Goal: Task Accomplishment & Management: Use online tool/utility

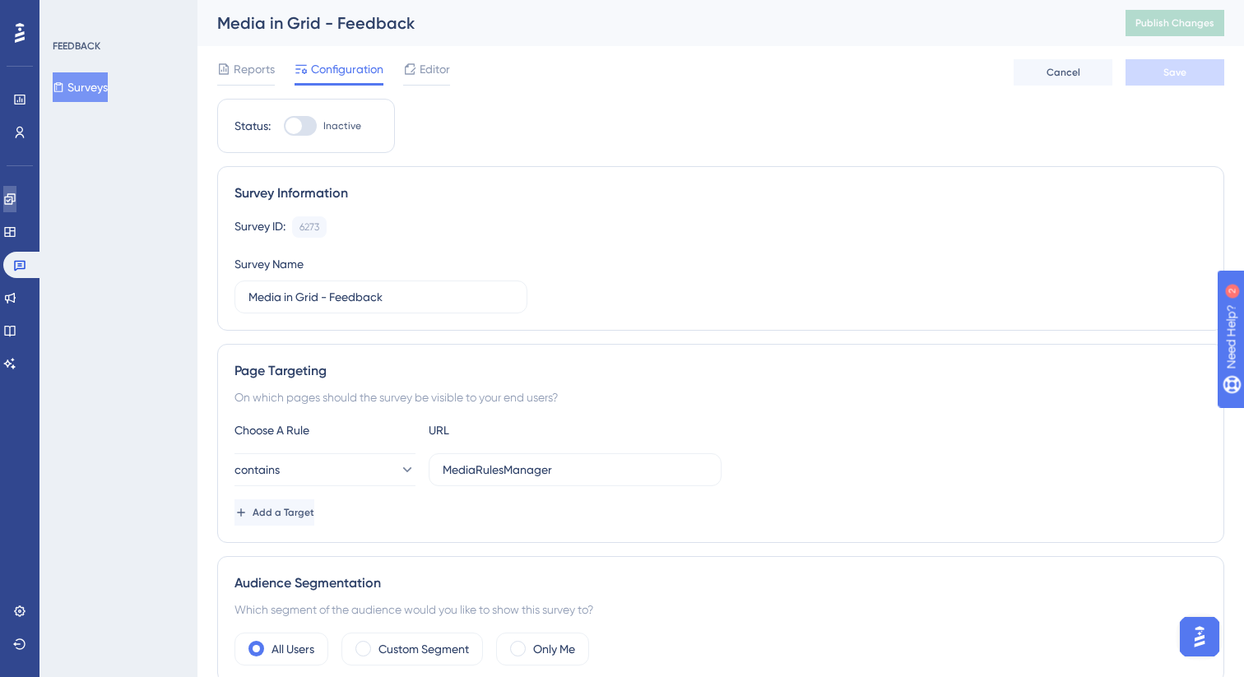
click at [16, 209] on link at bounding box center [9, 199] width 13 height 26
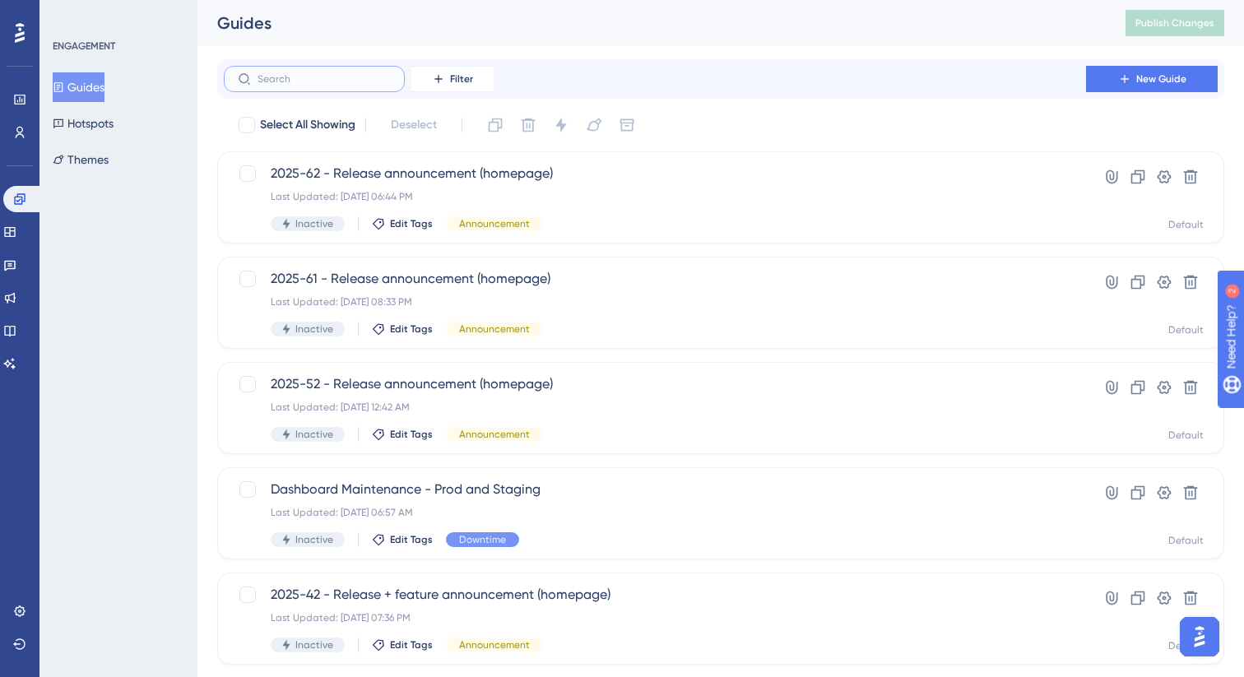
click at [308, 81] on input "text" at bounding box center [323, 79] width 133 height 12
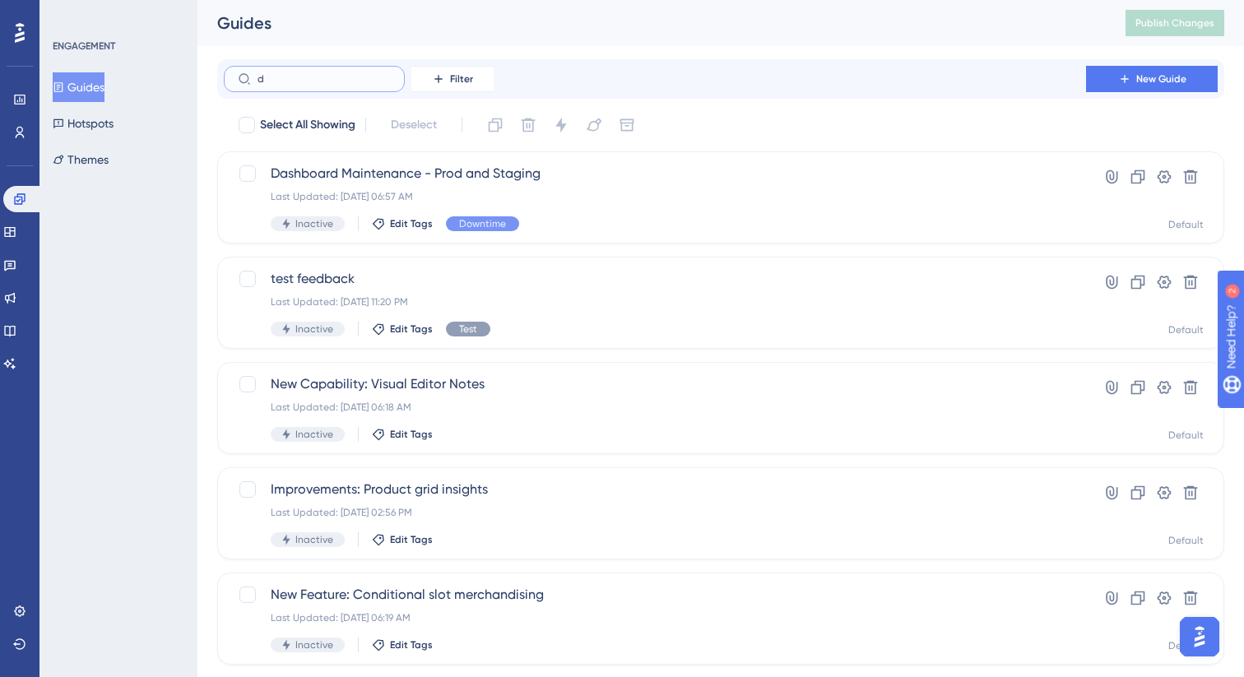
type input "do"
checkbox input "true"
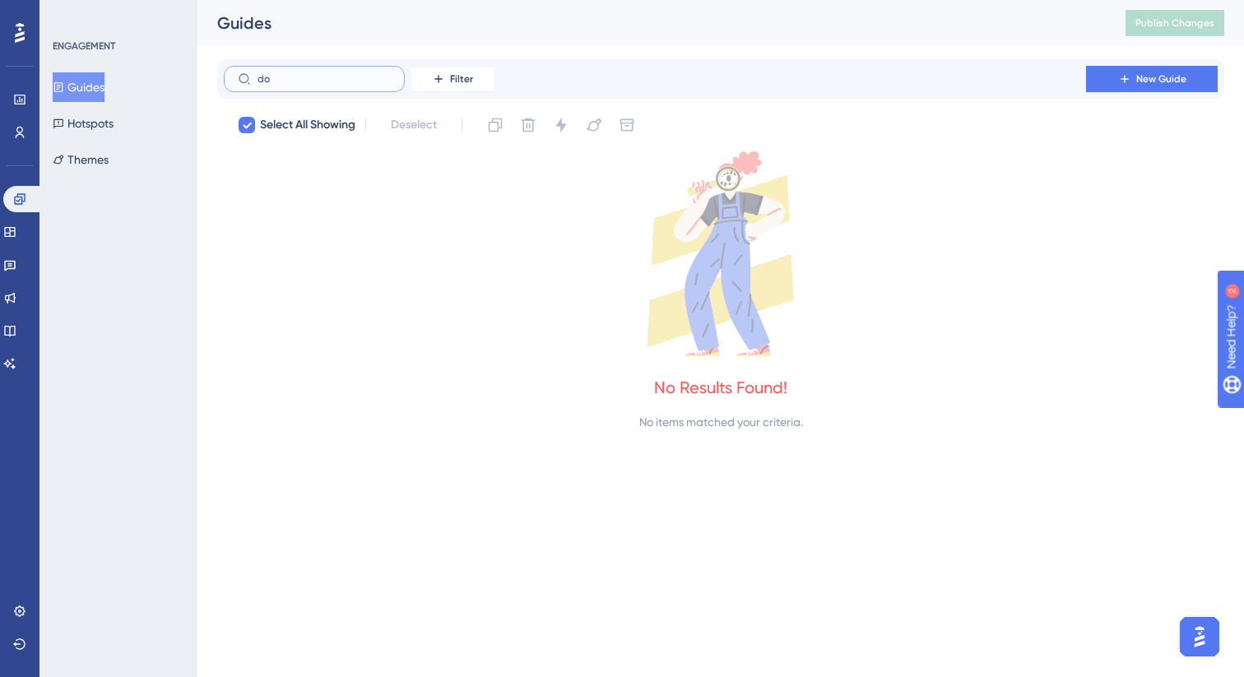
type input "d"
checkbox input "false"
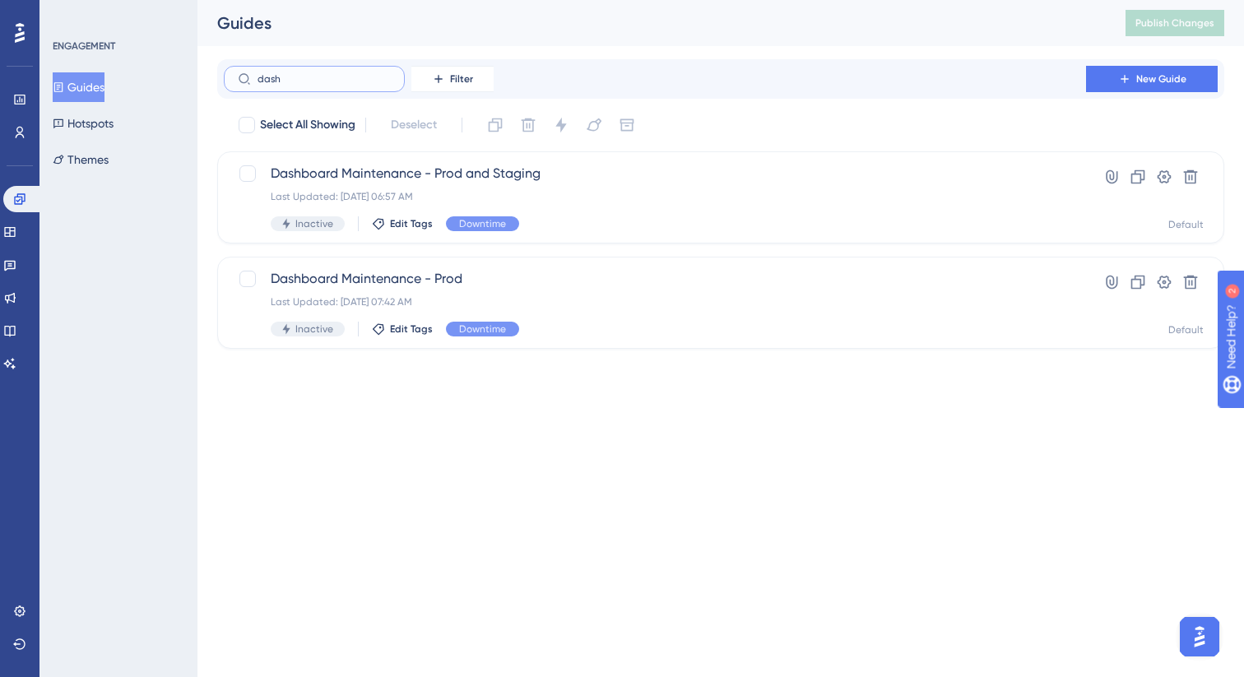
type input "dash"
click at [763, 0] on html "Performance Users Engagement Widgets Feedback Product Updates Knowledge Base AI…" at bounding box center [622, 0] width 1244 height 0
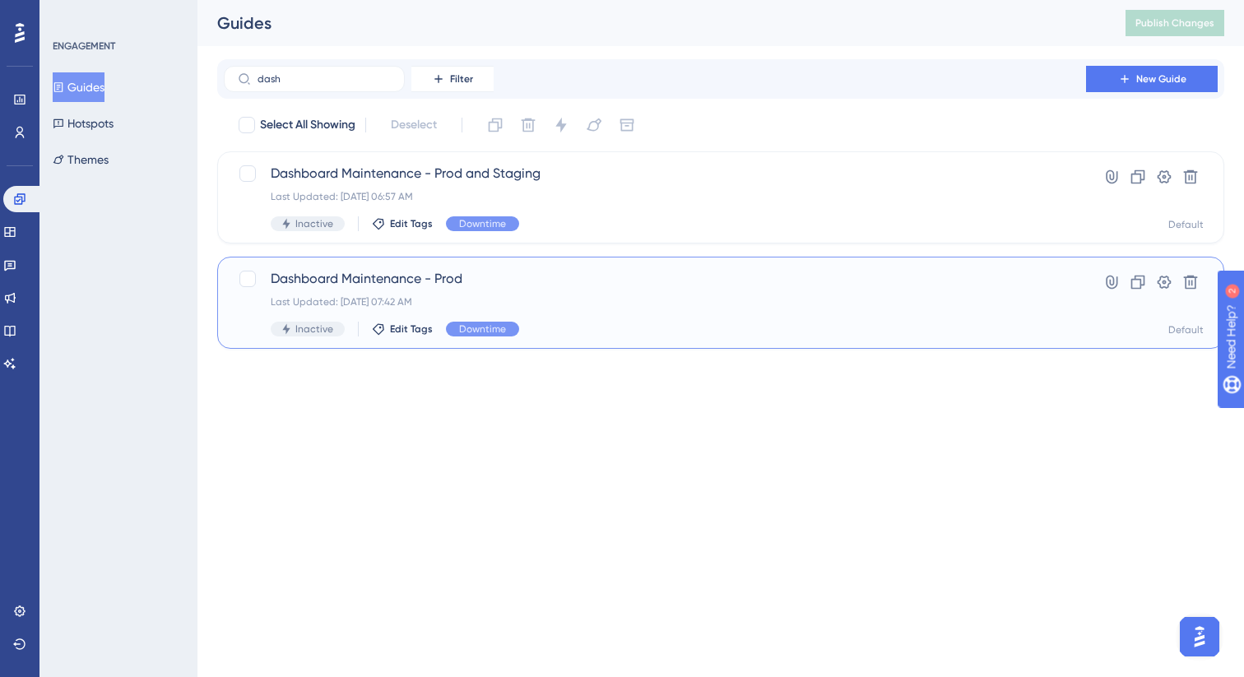
click at [672, 281] on span "Dashboard Maintenance - Prod" at bounding box center [655, 279] width 768 height 20
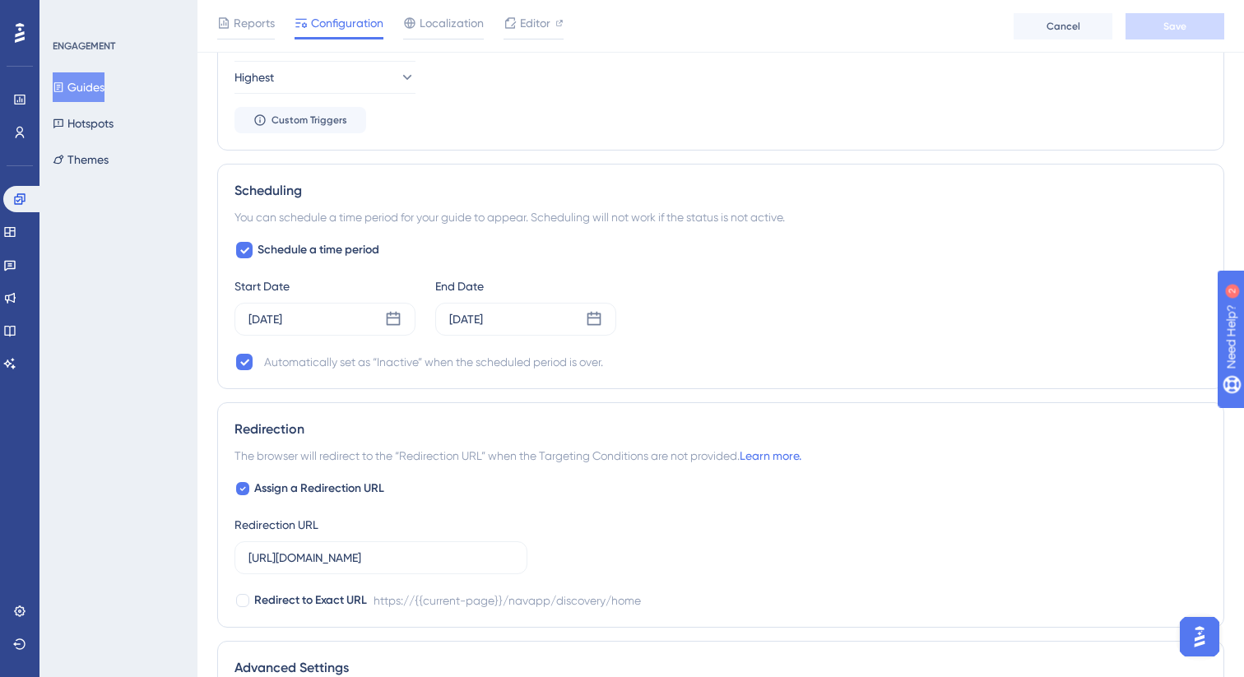
scroll to position [1301, 0]
click at [380, 317] on div "[DATE]" at bounding box center [324, 318] width 181 height 33
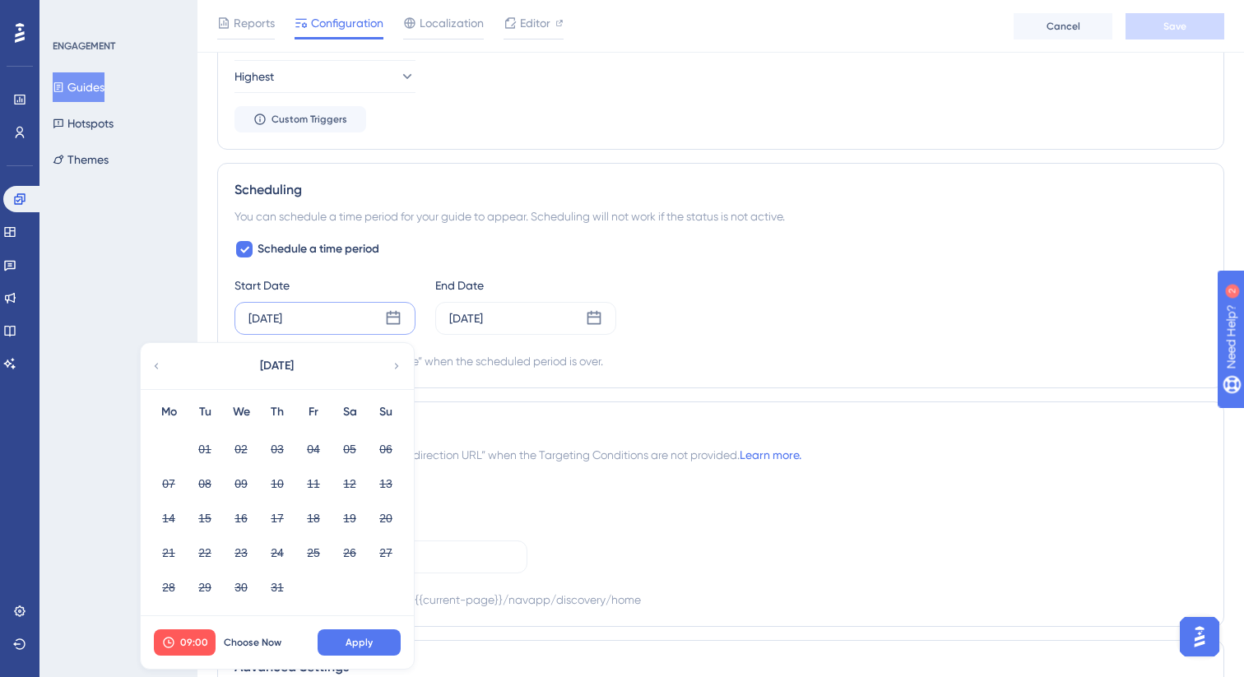
click at [817, 289] on div "Start Date [DATE] [DATE] Mo Tu We Th Fr Sa Su 01 02 03 04 05 06 07 08 09 10 11 …" at bounding box center [720, 305] width 972 height 59
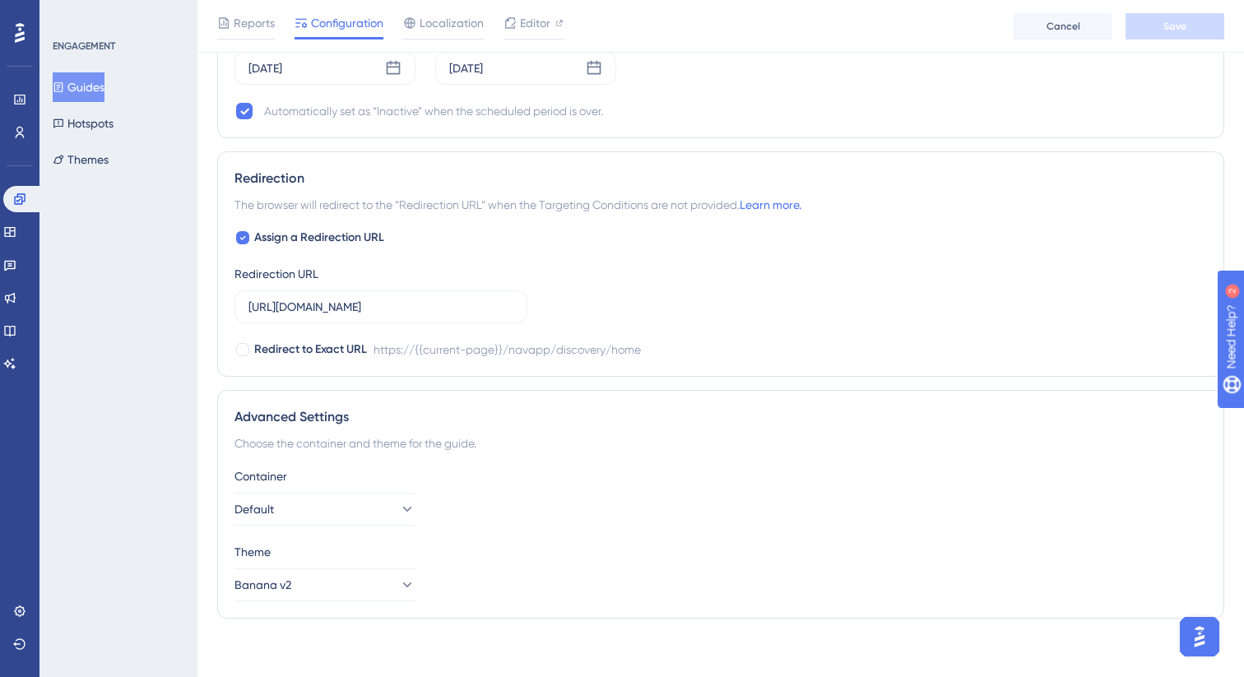
scroll to position [1559, 0]
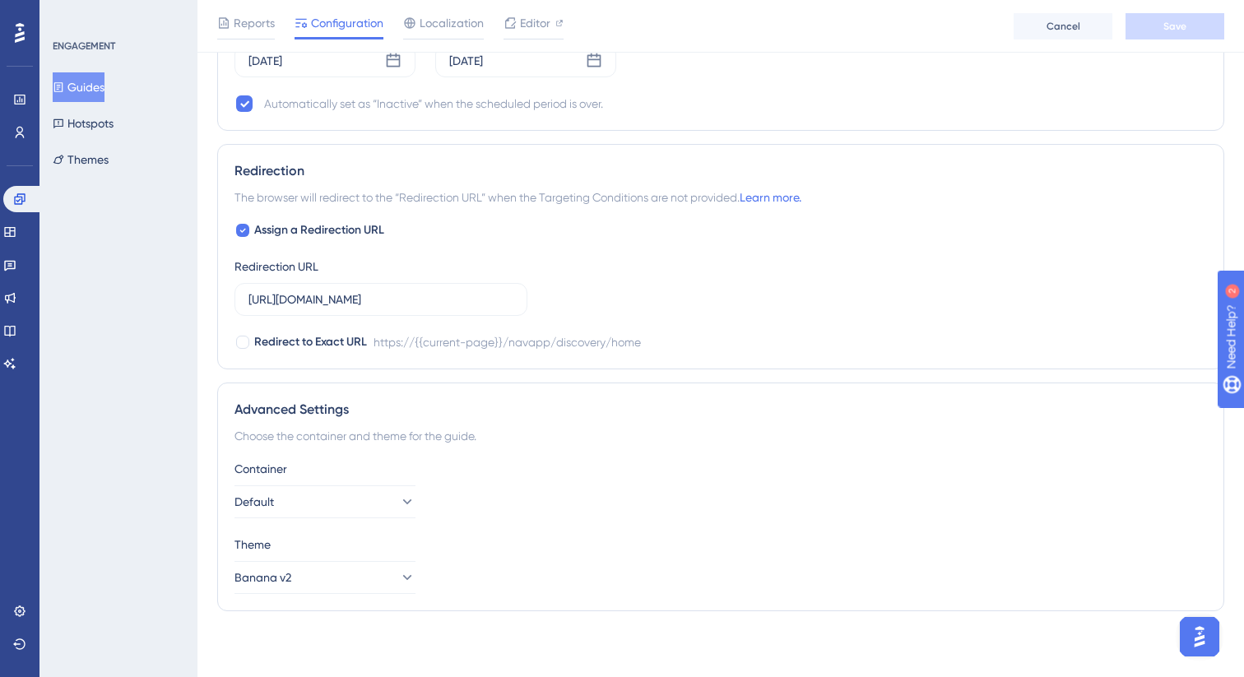
click at [575, 338] on div "https://{{current-page}}/navapp/discovery/home" at bounding box center [506, 342] width 267 height 20
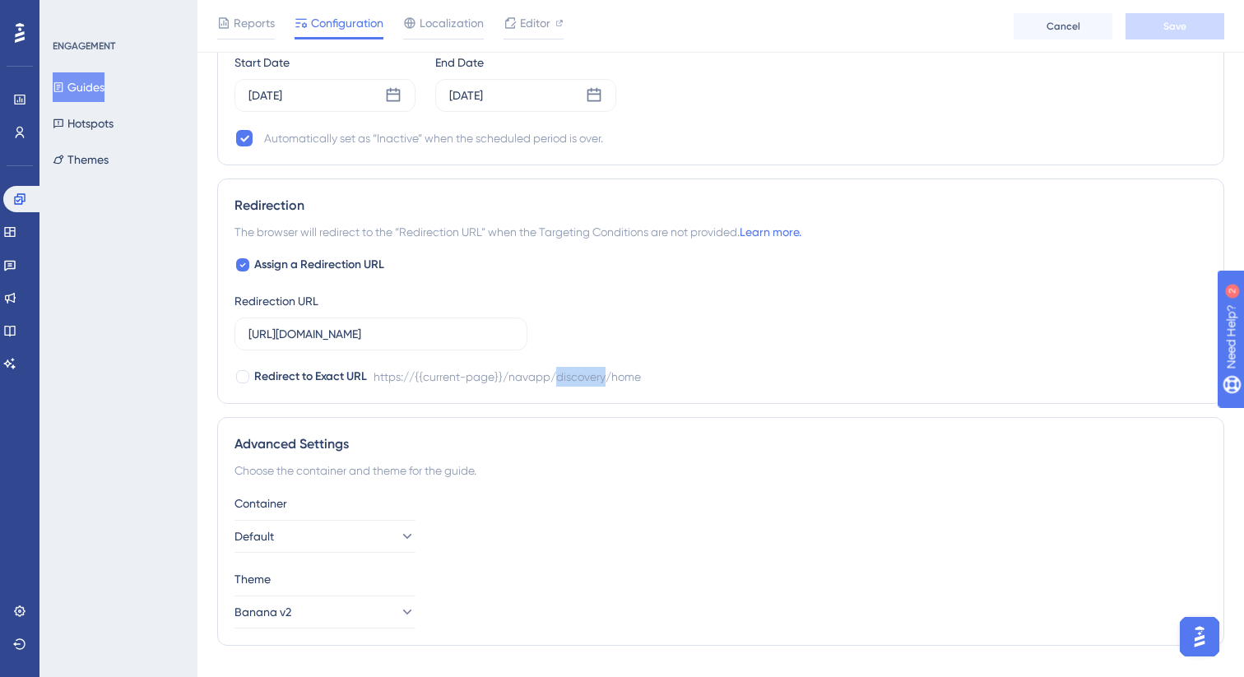
scroll to position [1519, 0]
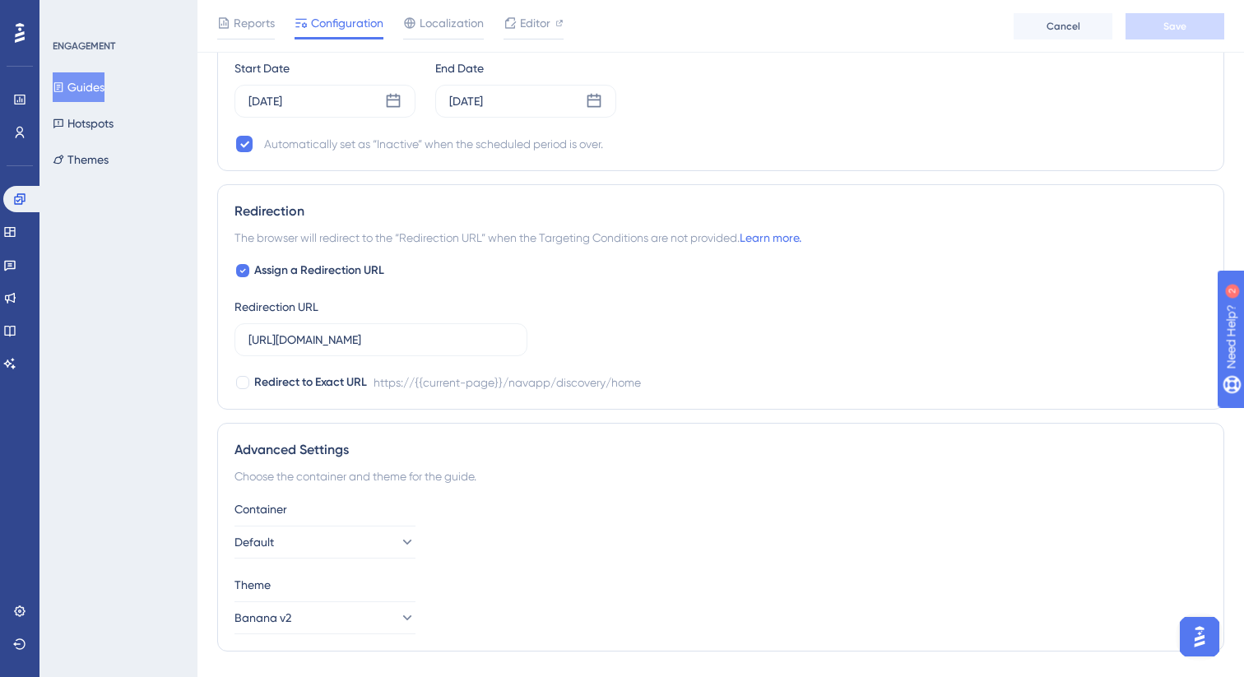
click at [813, 274] on div "Assign a Redirection URL Redirection URL [URL][DOMAIN_NAME] Redirect to Exact U…" at bounding box center [720, 327] width 972 height 132
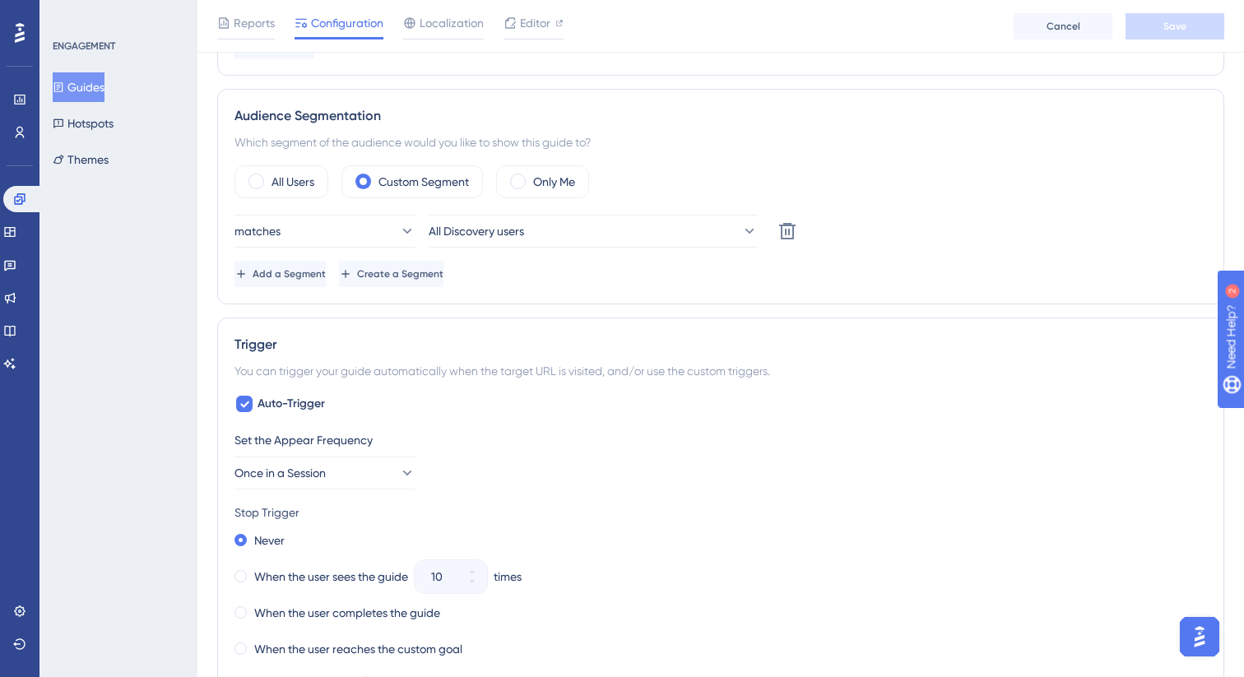
scroll to position [229, 0]
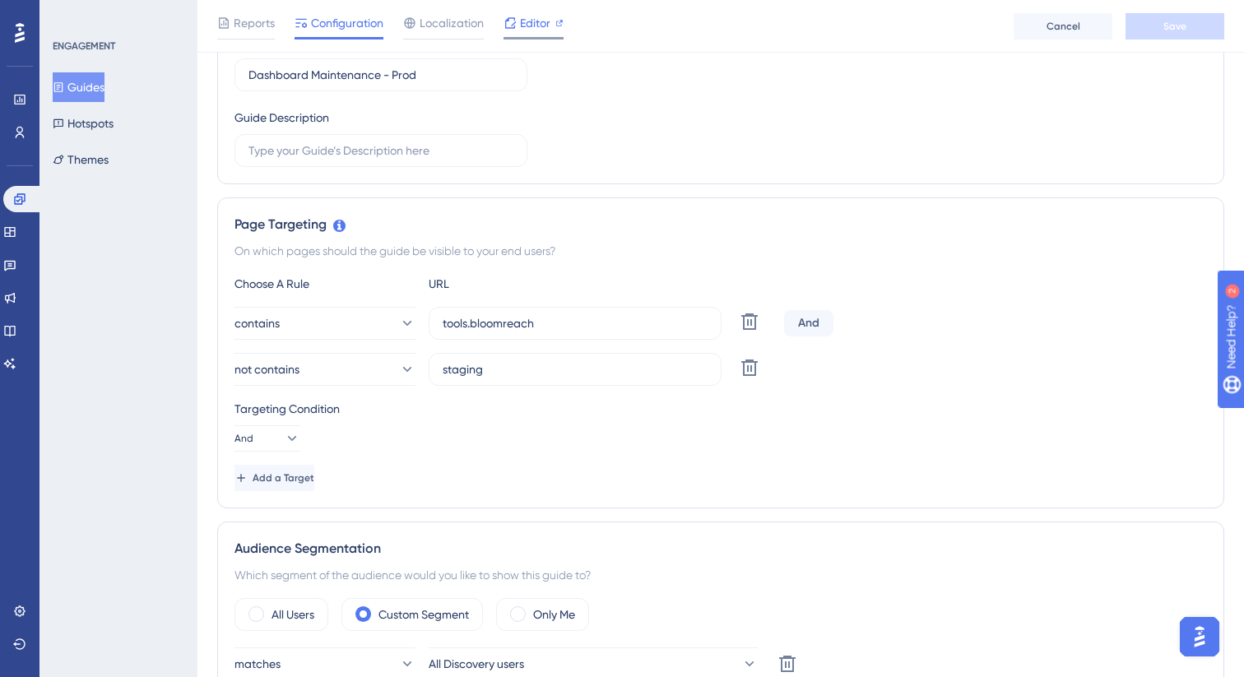
click at [534, 30] on span "Editor" at bounding box center [535, 23] width 30 height 20
click at [521, 16] on span "Editor" at bounding box center [535, 23] width 30 height 20
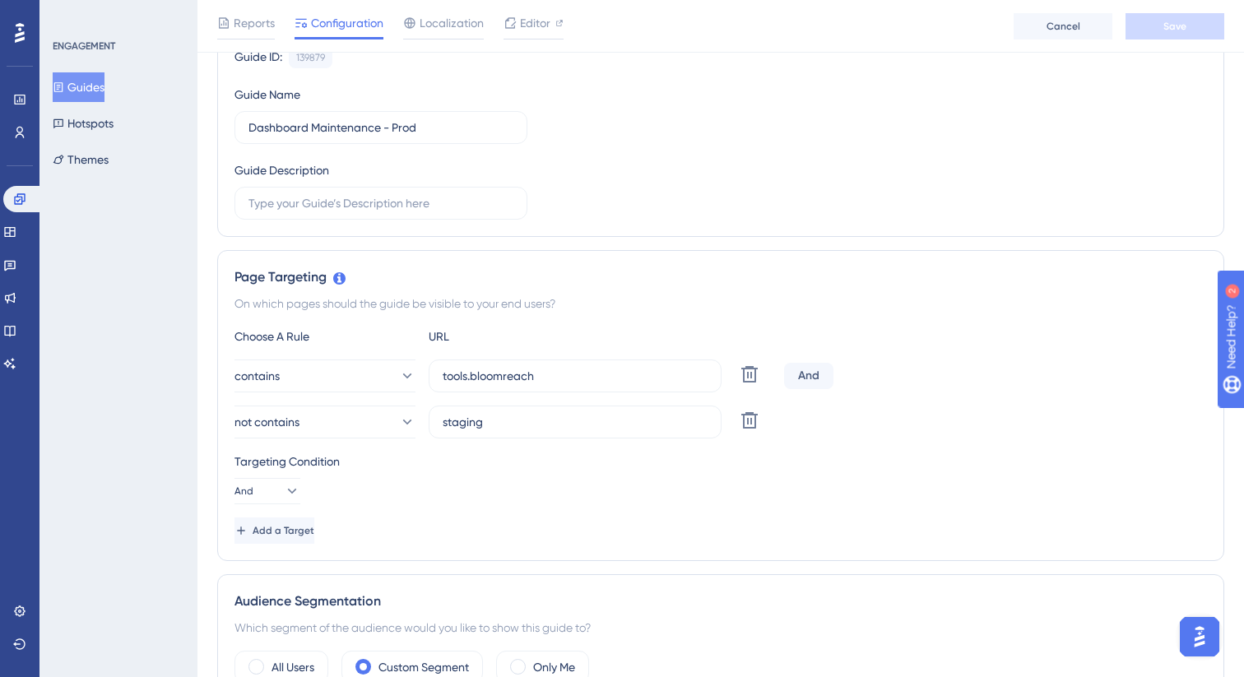
scroll to position [0, 0]
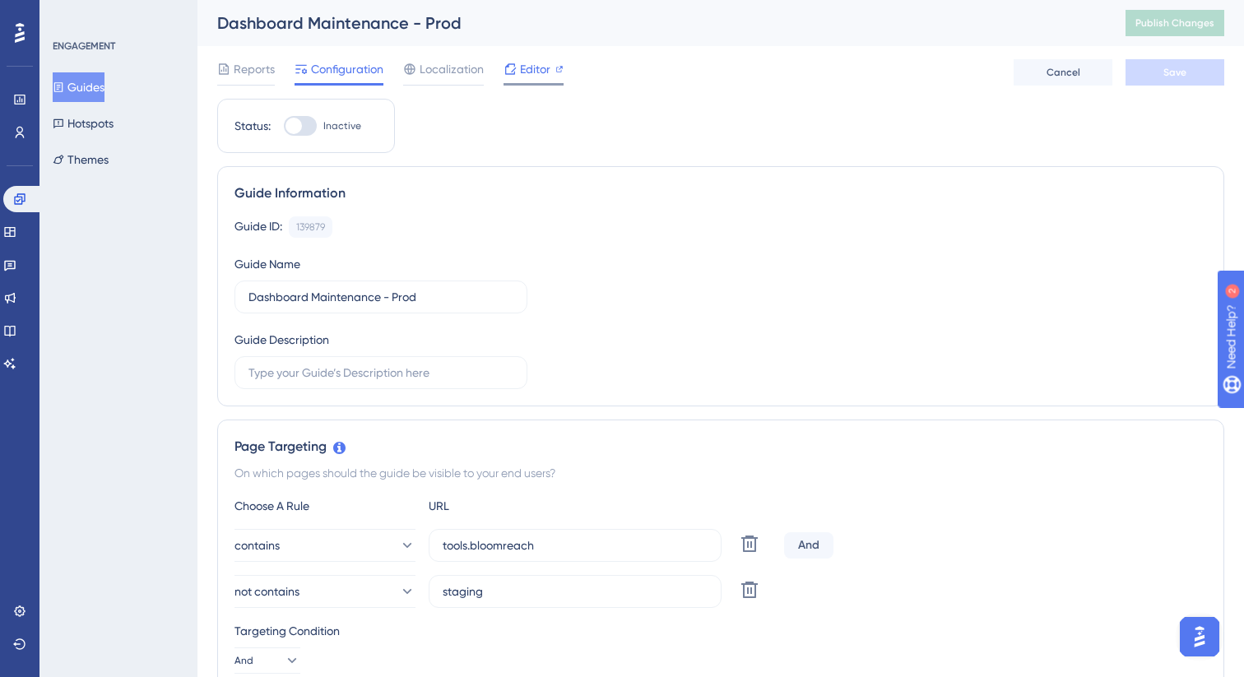
click at [528, 73] on span "Editor" at bounding box center [535, 69] width 30 height 20
click at [535, 67] on span "Editor" at bounding box center [535, 69] width 30 height 20
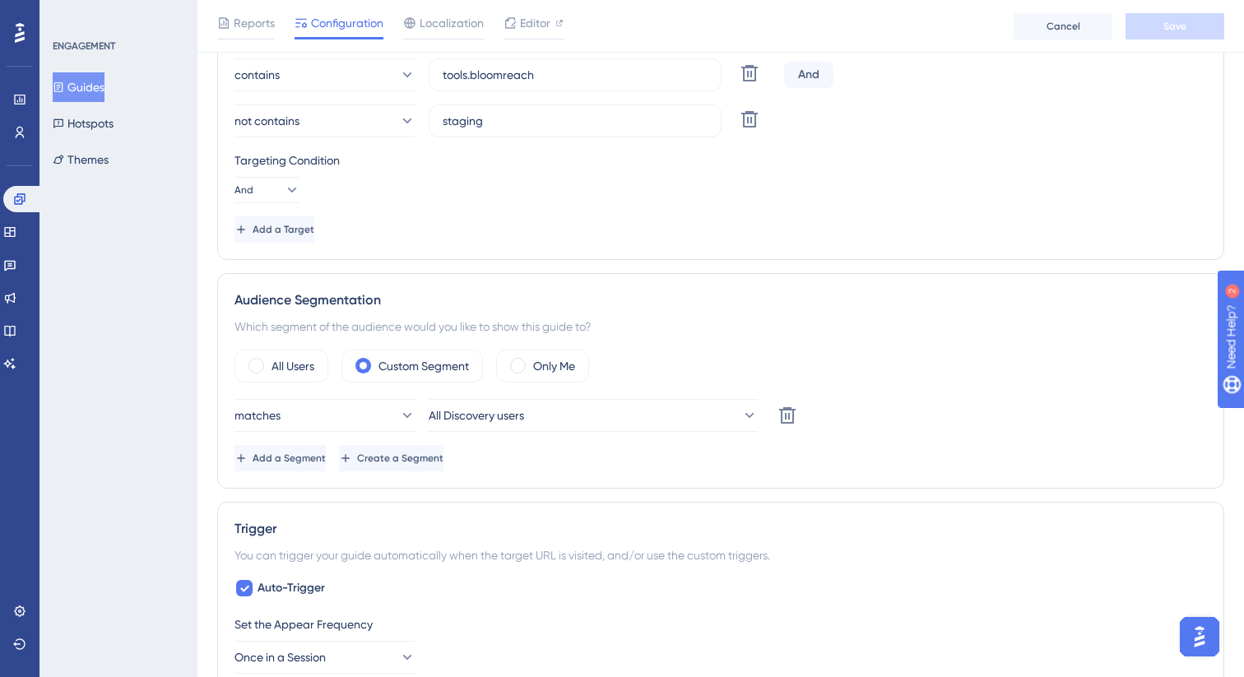
scroll to position [388, 0]
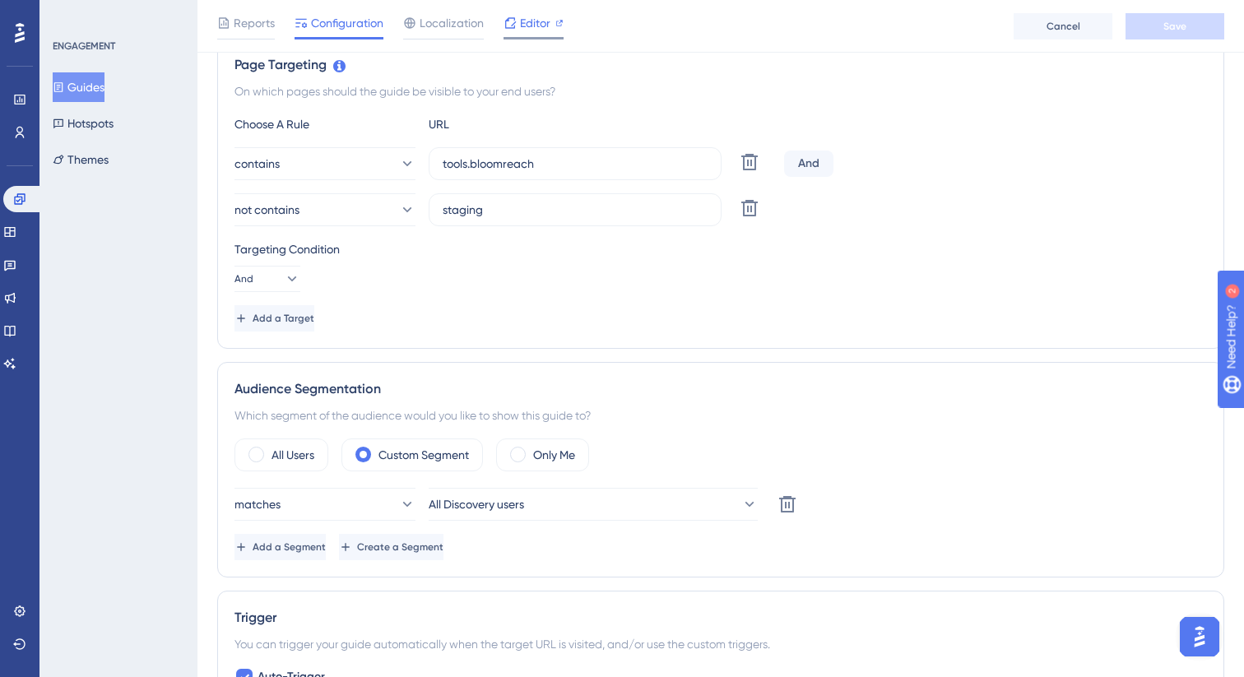
click at [545, 26] on span "Editor" at bounding box center [535, 23] width 30 height 20
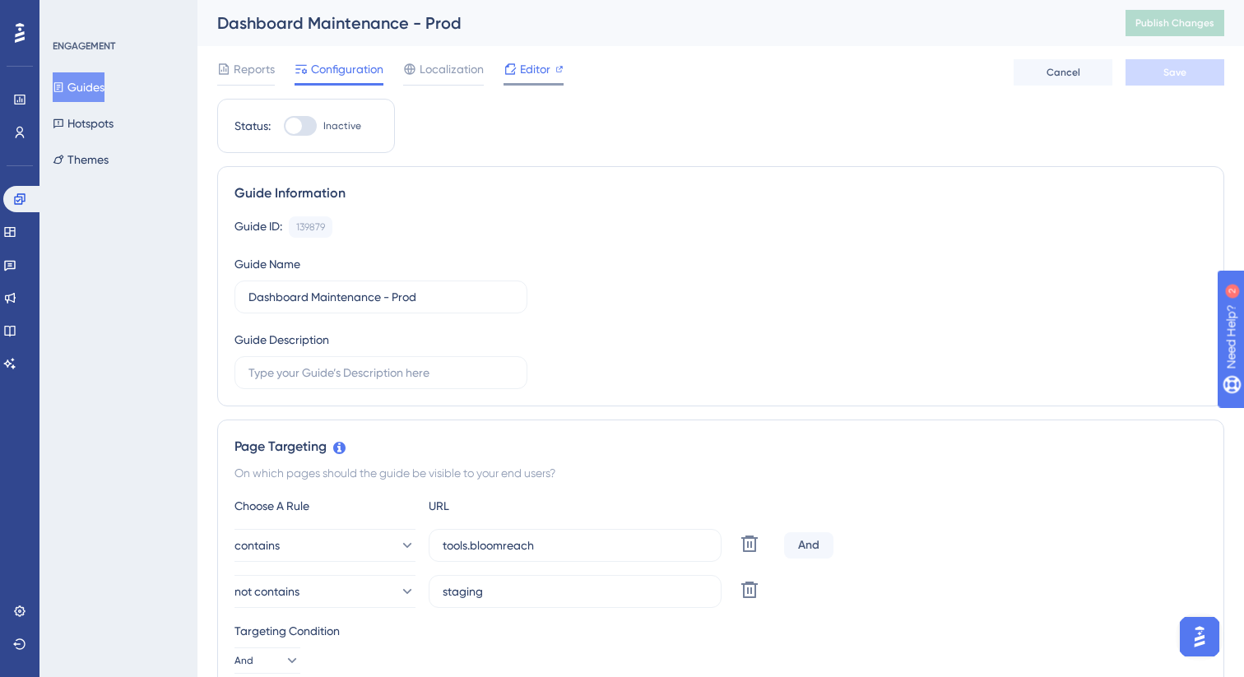
click at [534, 75] on span "Editor" at bounding box center [535, 69] width 30 height 20
click at [529, 64] on span "Editor" at bounding box center [535, 69] width 30 height 20
click at [540, 81] on div "Editor" at bounding box center [533, 72] width 60 height 26
click at [522, 74] on span "Editor" at bounding box center [535, 69] width 30 height 20
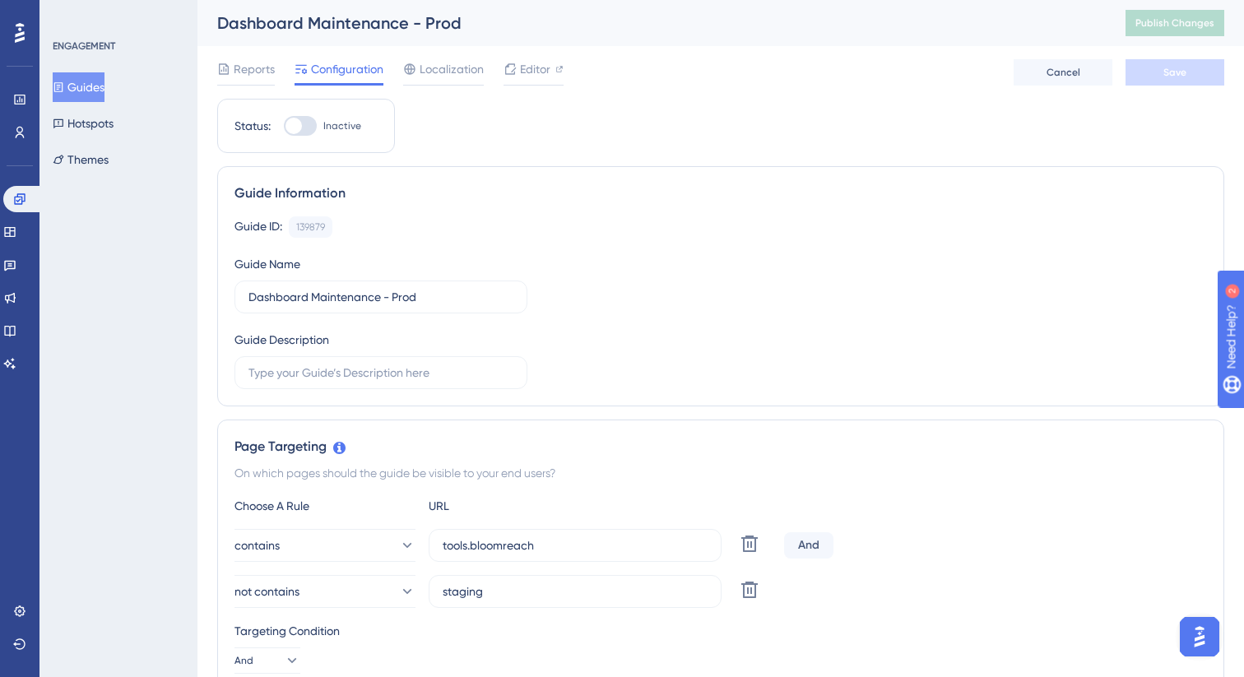
click at [551, 47] on div "Reports Configuration Localization Editor Cancel Save" at bounding box center [720, 72] width 1007 height 53
click at [518, 87] on div "Reports Configuration Localization Editor Cancel Save" at bounding box center [720, 72] width 1007 height 53
click at [540, 62] on span "Editor" at bounding box center [535, 69] width 30 height 20
click at [547, 69] on span "Editor" at bounding box center [535, 69] width 30 height 20
click at [34, 192] on link at bounding box center [22, 199] width 39 height 26
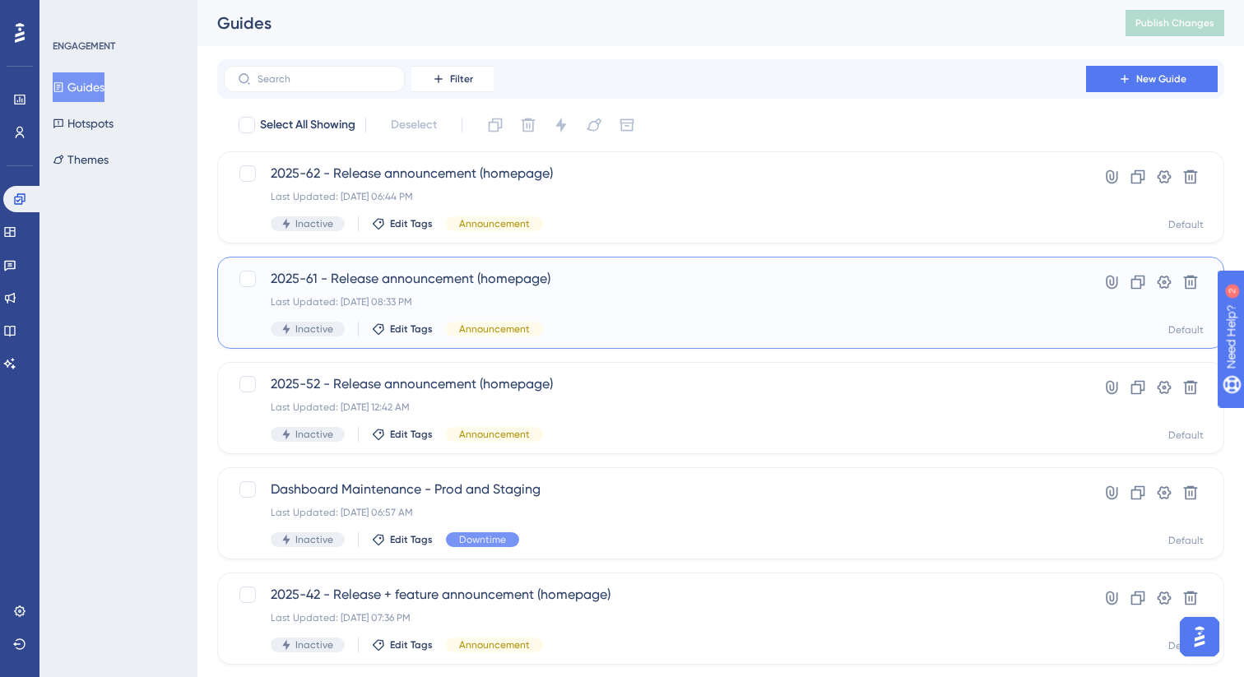
click at [621, 327] on div "Inactive Edit Tags Announcement" at bounding box center [655, 329] width 768 height 15
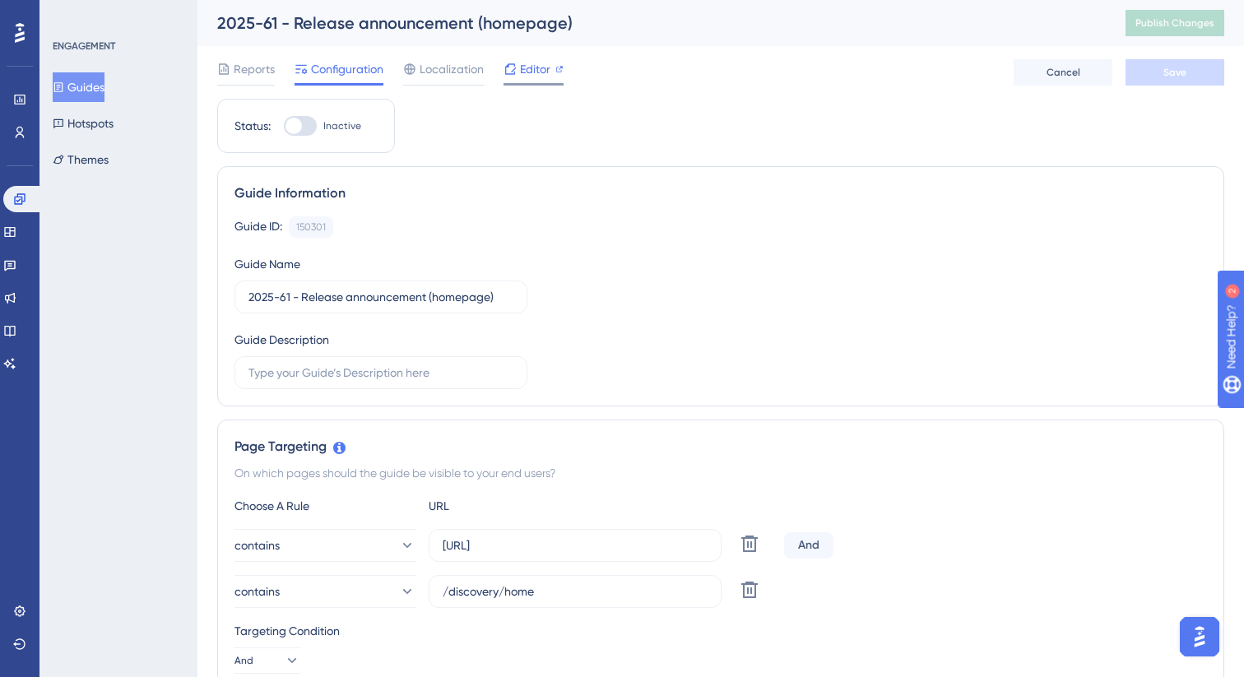
click at [542, 72] on span "Editor" at bounding box center [535, 69] width 30 height 20
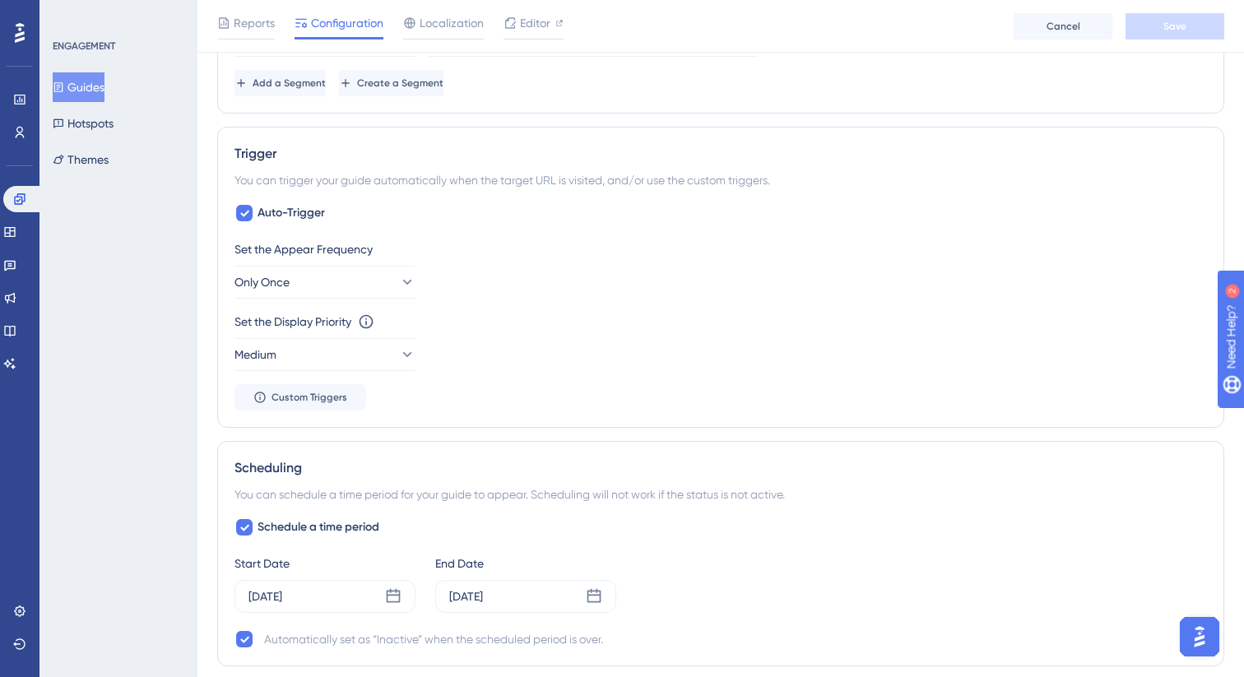
scroll to position [849, 0]
